Goal: Task Accomplishment & Management: Use online tool/utility

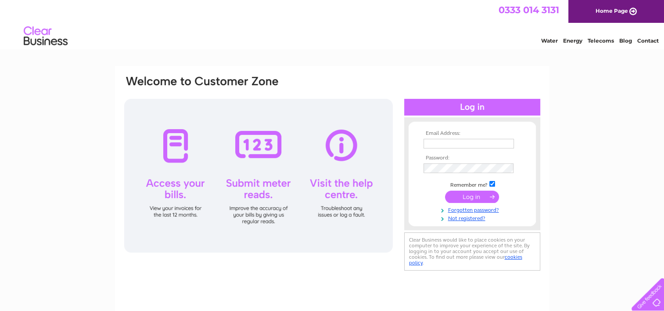
type input "kelsowholefoods@outlook.com"
click at [483, 197] on input "submit" at bounding box center [472, 196] width 54 height 12
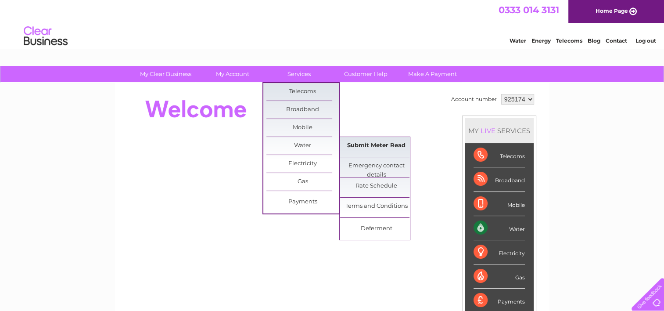
click at [360, 139] on link "Submit Meter Read" at bounding box center [376, 146] width 72 height 18
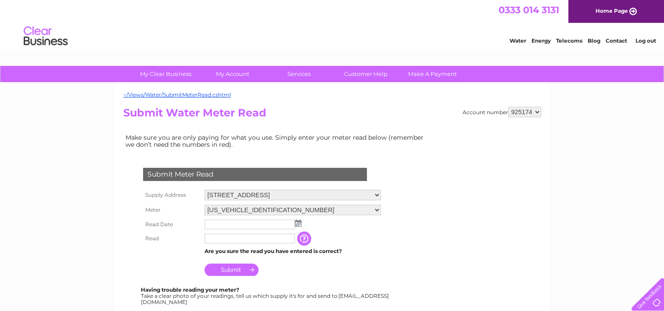
click at [298, 223] on img at bounding box center [298, 222] width 7 height 7
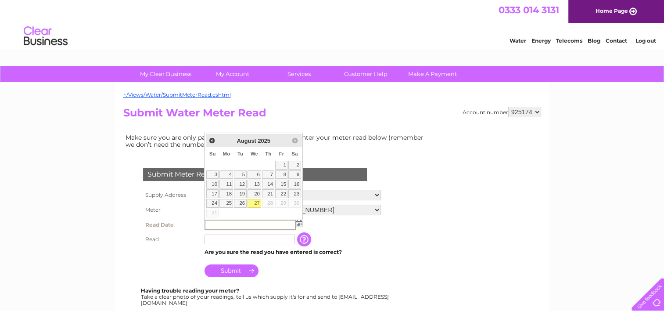
click at [253, 203] on link "27" at bounding box center [254, 203] width 14 height 9
type input "2025/08/27"
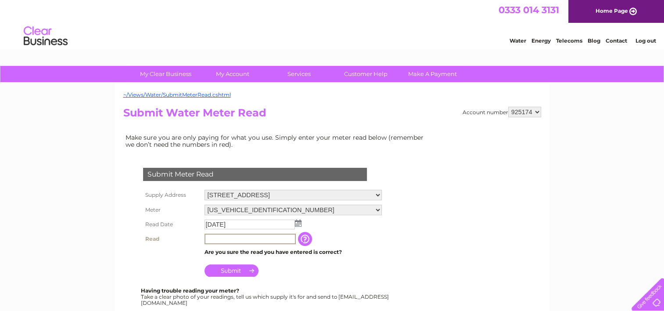
click at [242, 237] on input "text" at bounding box center [249, 238] width 91 height 11
type input "3"
type input "74"
click at [232, 270] on input "Submit" at bounding box center [231, 270] width 54 height 12
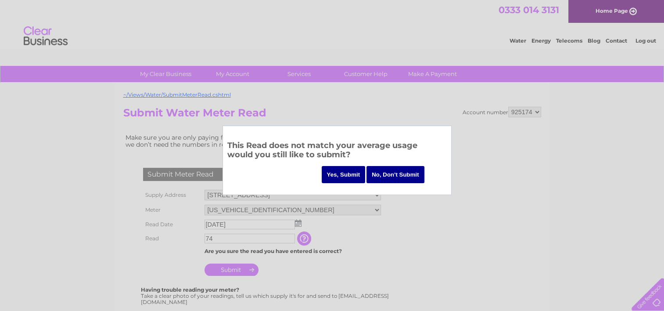
click at [341, 176] on input "Yes, Submit" at bounding box center [344, 174] width 44 height 17
